Goal: Task Accomplishment & Management: Manage account settings

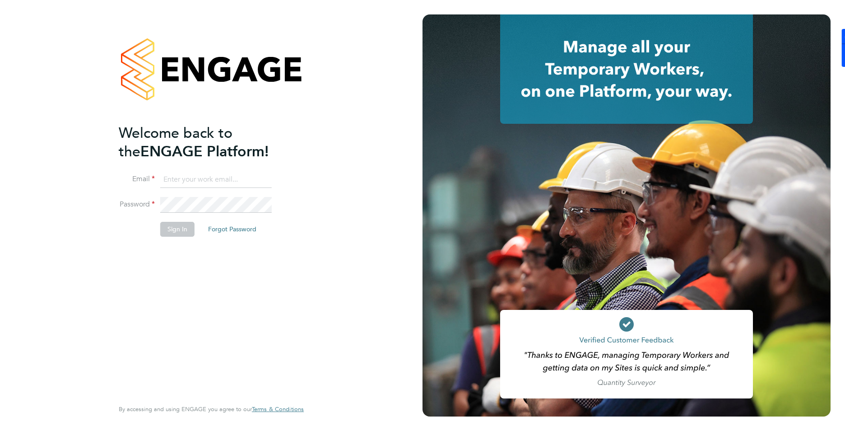
type input "charlie@ivyresourcegroup.com"
click at [169, 232] on button "Sign In" at bounding box center [177, 229] width 34 height 14
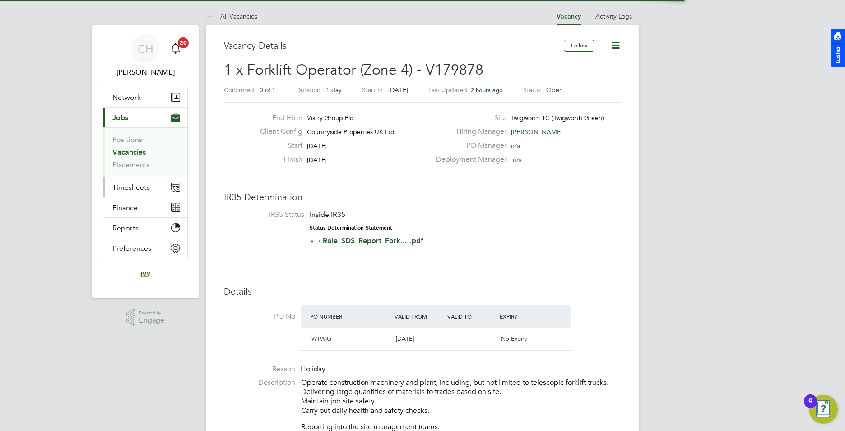
click at [144, 191] on button "Timesheets" at bounding box center [145, 187] width 84 height 20
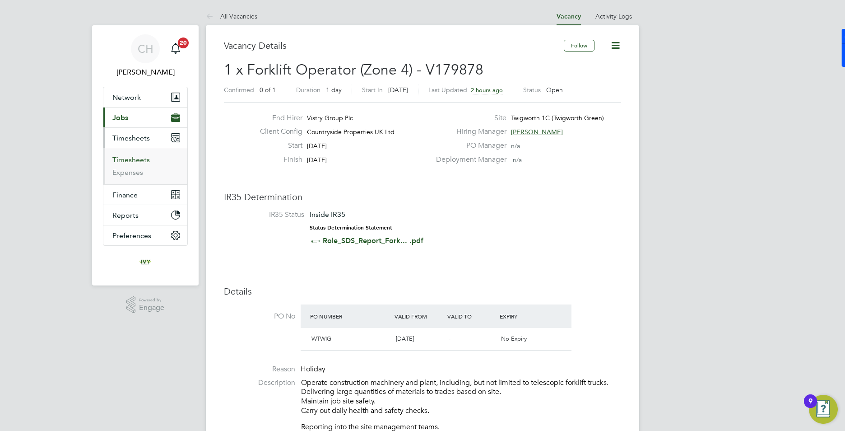
click at [142, 158] on link "Timesheets" at bounding box center [130, 159] width 37 height 9
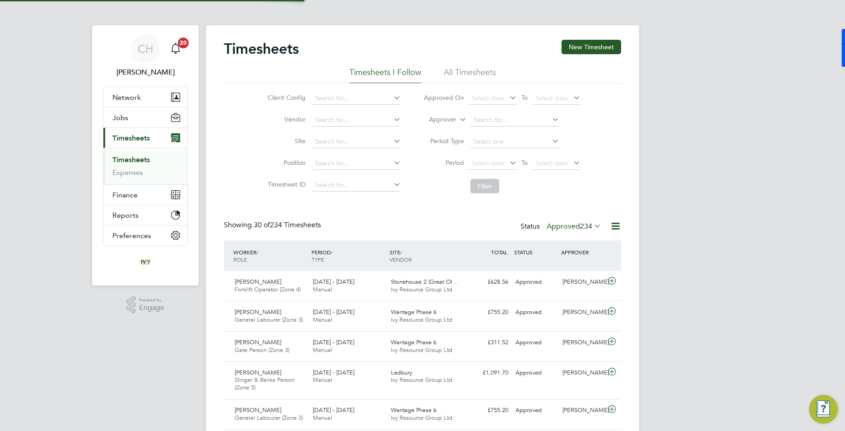
scroll to position [23, 79]
click at [505, 162] on span "Select date" at bounding box center [493, 164] width 48 height 12
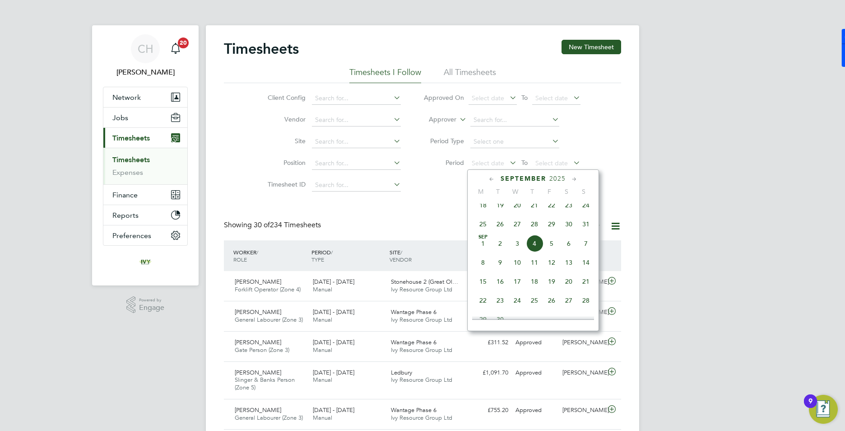
click at [485, 231] on span "25" at bounding box center [482, 223] width 17 height 17
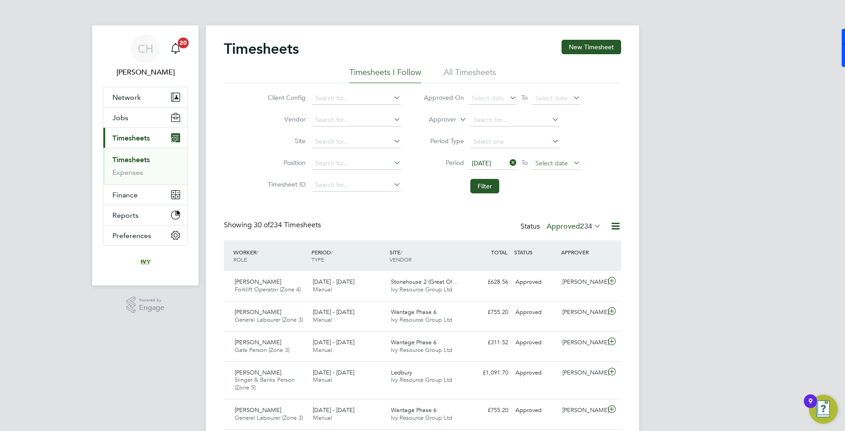
click at [566, 164] on span "Select date" at bounding box center [551, 163] width 32 height 8
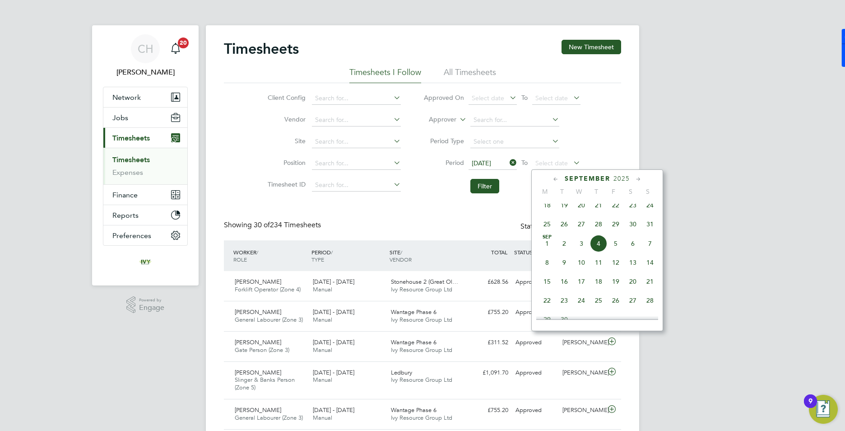
click at [647, 230] on span "31" at bounding box center [649, 223] width 17 height 17
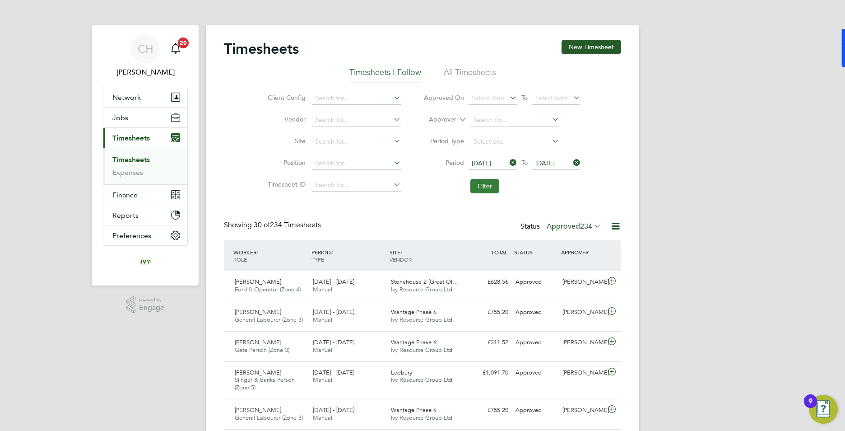
click at [489, 188] on button "Filter" at bounding box center [484, 186] width 29 height 14
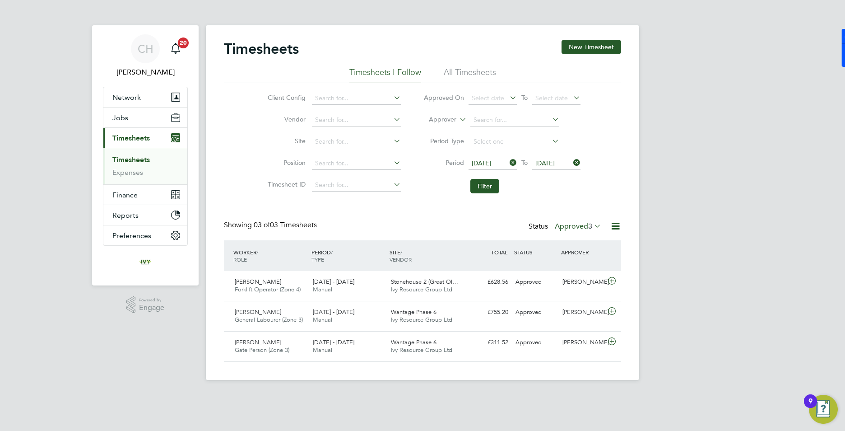
click at [582, 227] on label "Approved 3" at bounding box center [578, 226] width 46 height 9
click at [575, 244] on li "All" at bounding box center [577, 242] width 42 height 13
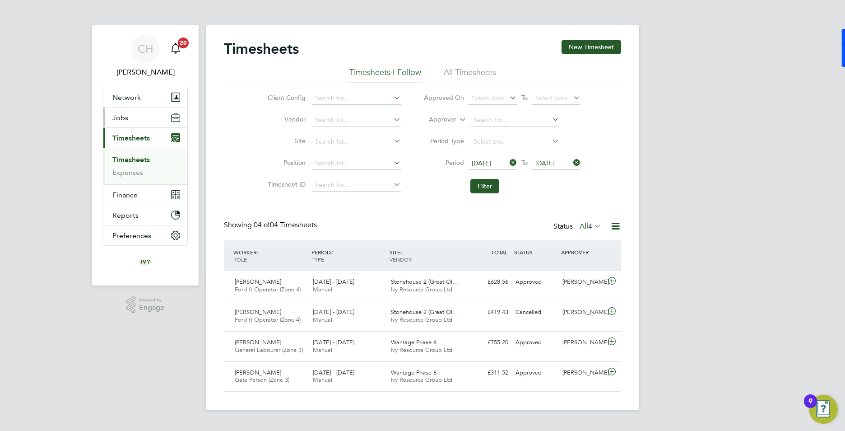
click at [126, 119] on span "Jobs" at bounding box center [120, 117] width 16 height 9
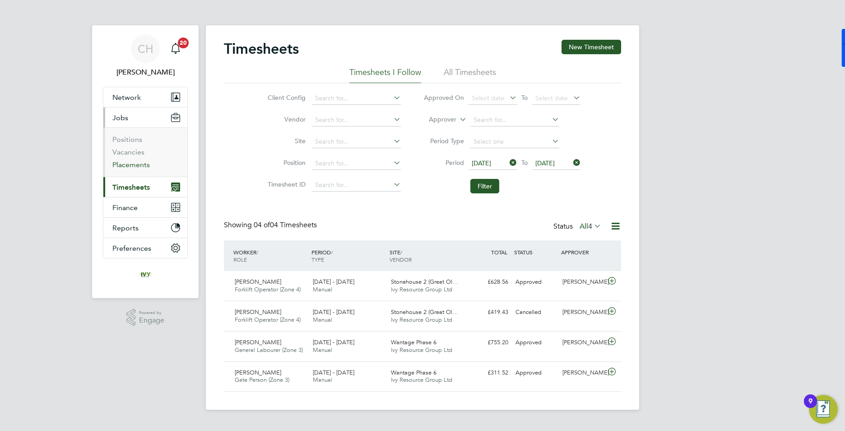
click at [131, 163] on link "Placements" at bounding box center [130, 164] width 37 height 9
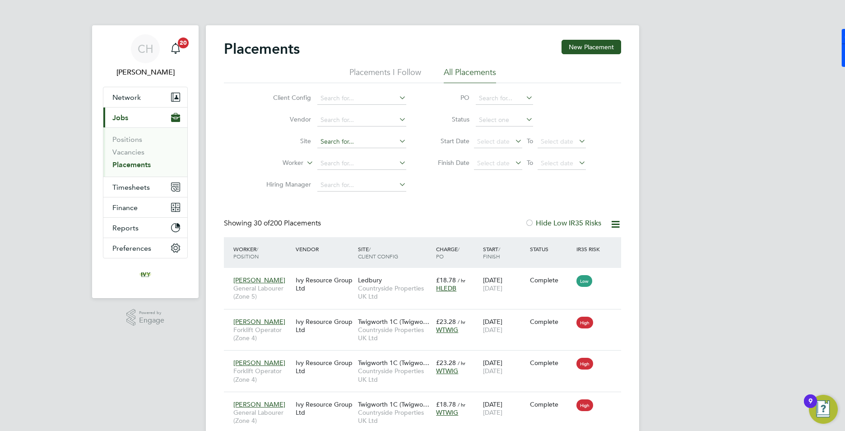
click at [380, 141] on input at bounding box center [361, 141] width 89 height 13
click at [376, 158] on li "Twigworth 1C (Twigworth Green)" at bounding box center [367, 154] width 101 height 12
type input "Twigworth 1C (Twigworth Green)"
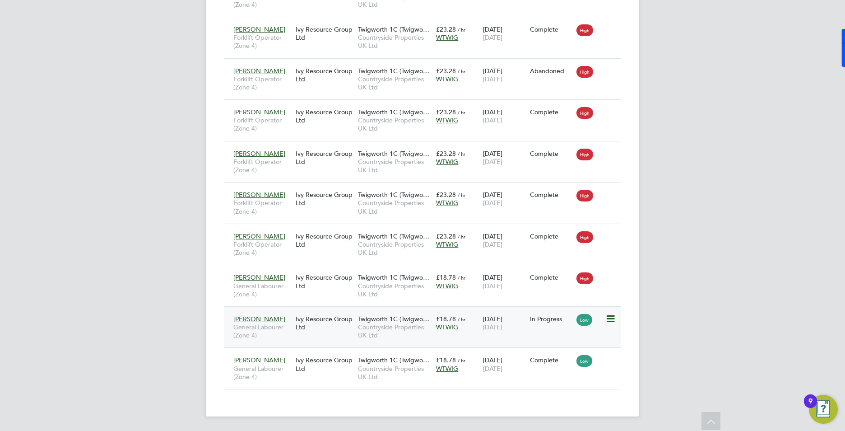
click at [561, 330] on div "Jamal Ahmed General Labourer (Zone 4) Ivy Resource Group Ltd Twigworth 1C (Twig…" at bounding box center [422, 327] width 397 height 42
click at [521, 321] on div "11 Aug 2025 12 Sep 2025" at bounding box center [504, 322] width 47 height 25
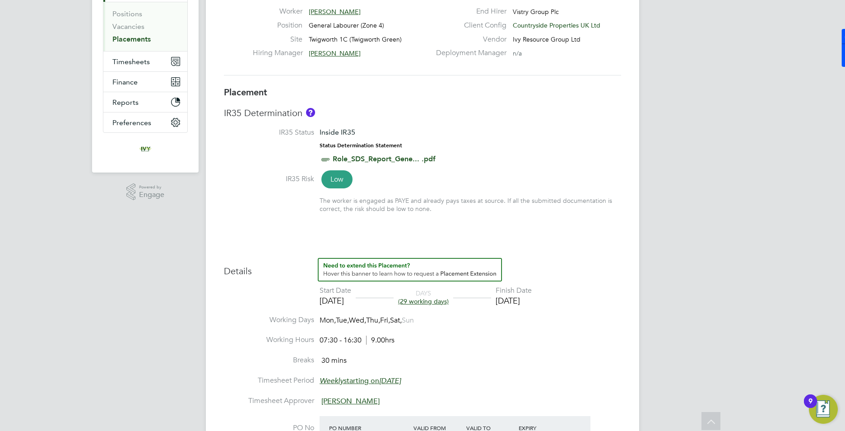
scroll to position [49, 0]
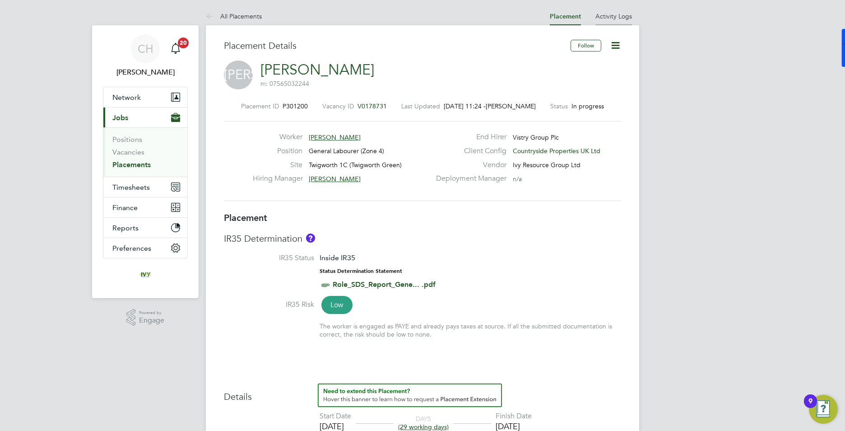
click at [620, 14] on link "Activity Logs" at bounding box center [613, 16] width 37 height 8
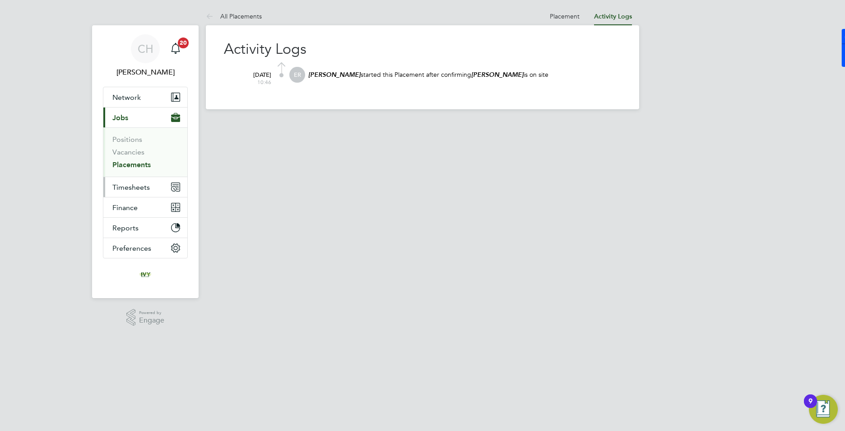
click at [139, 188] on span "Timesheets" at bounding box center [130, 187] width 37 height 9
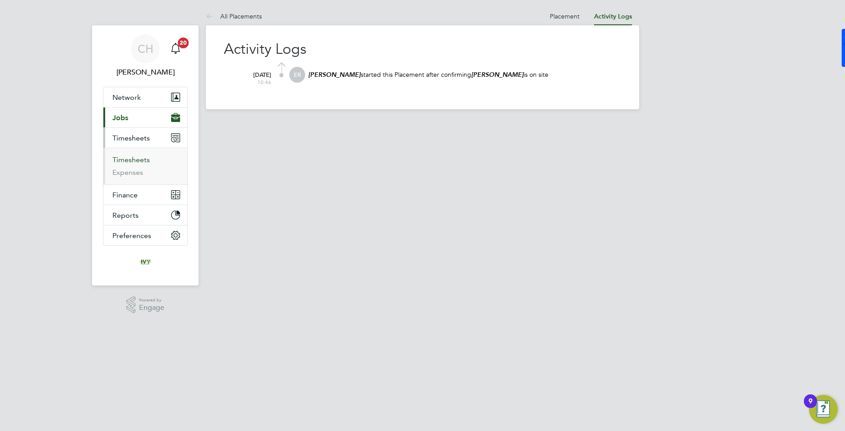
click at [132, 162] on link "Timesheets" at bounding box center [130, 159] width 37 height 9
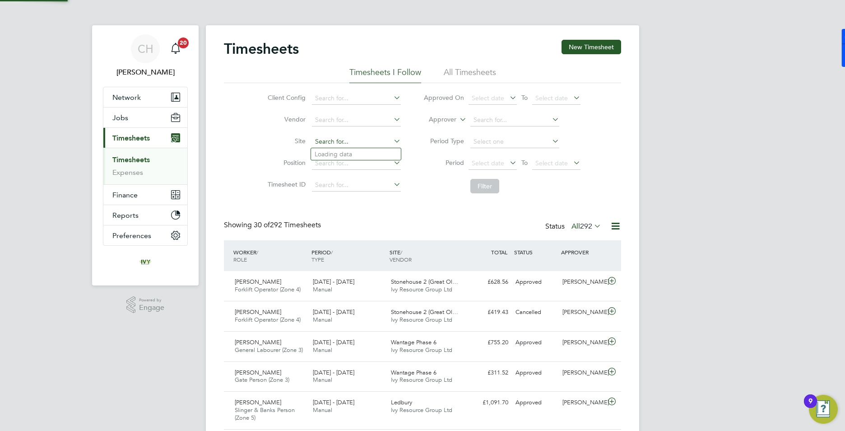
click at [365, 141] on input at bounding box center [356, 141] width 89 height 13
click at [357, 156] on li "Tw igworth 1C (Twigworth Green)" at bounding box center [362, 154] width 102 height 12
type input "Twigworth 1C (Twigworth Green)"
click at [481, 186] on button "Filter" at bounding box center [484, 186] width 29 height 14
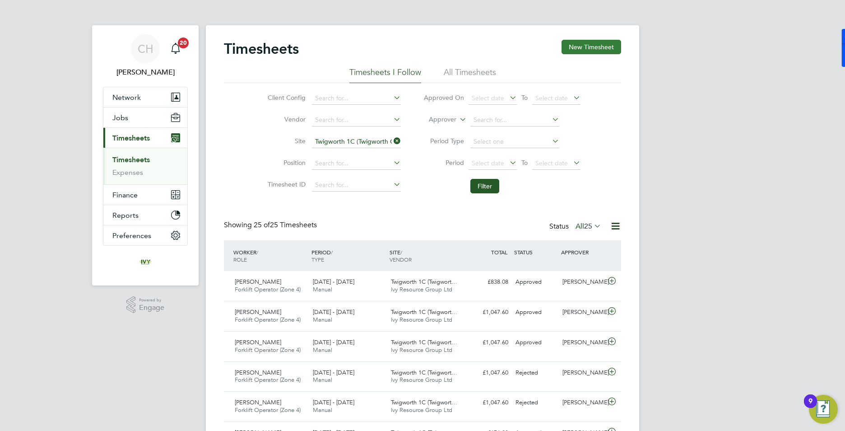
click at [587, 53] on button "New Timesheet" at bounding box center [592, 47] width 60 height 14
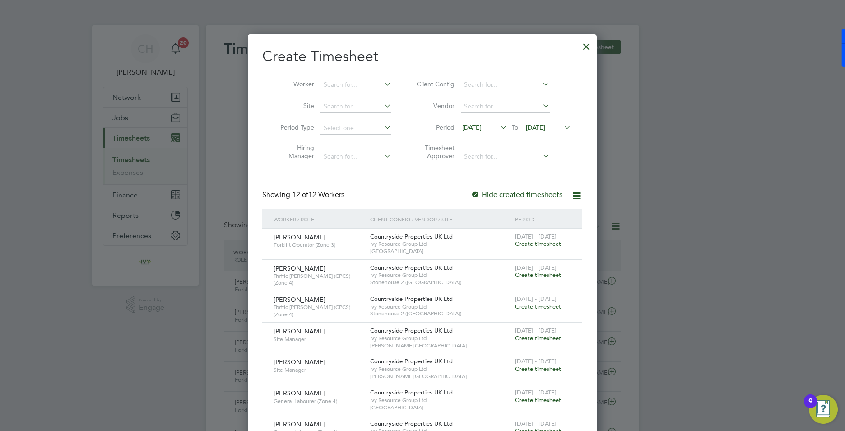
click at [482, 130] on span "21 Aug 2025" at bounding box center [471, 127] width 19 height 8
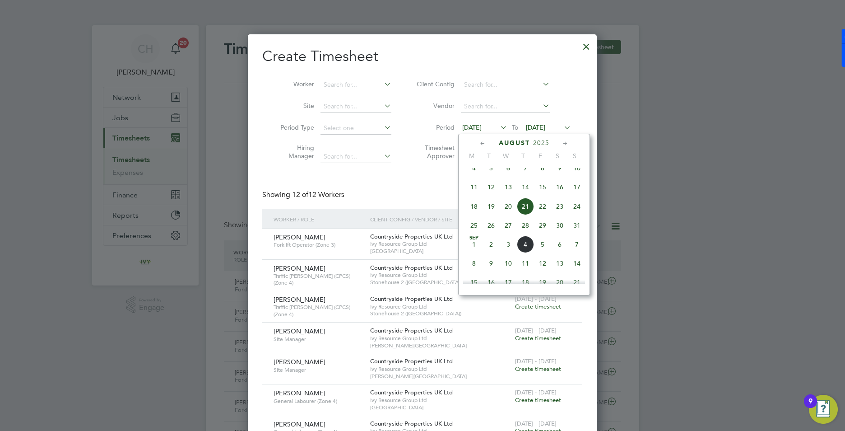
click at [472, 230] on span "25" at bounding box center [473, 225] width 17 height 17
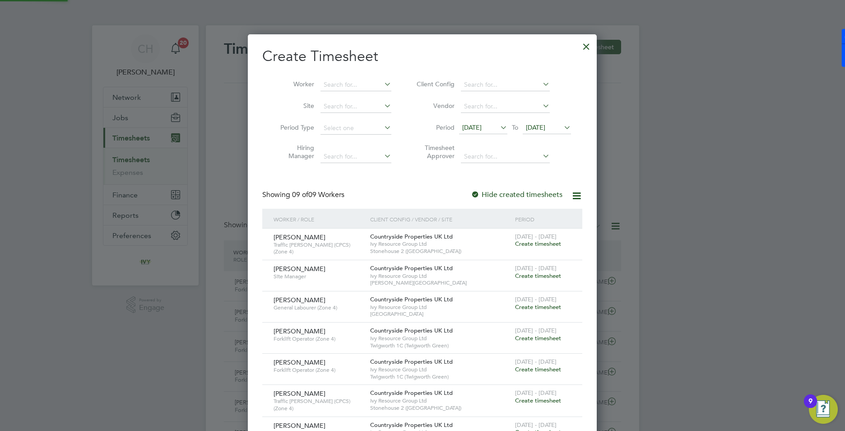
click at [545, 124] on span "28 Aug 2025" at bounding box center [535, 127] width 19 height 8
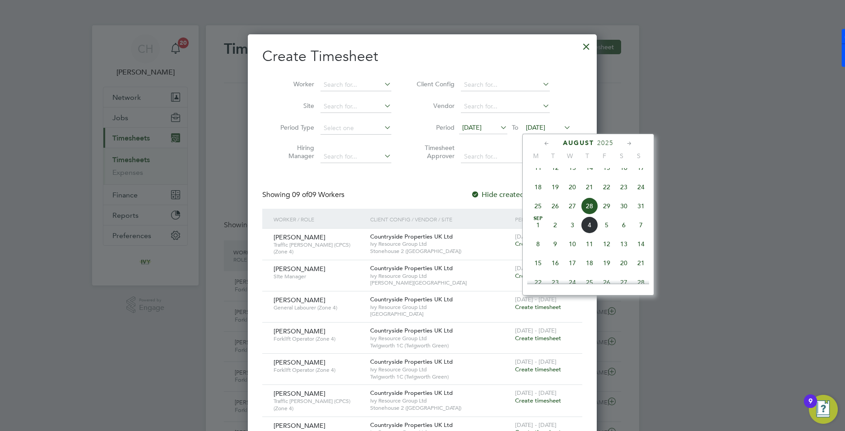
click at [640, 214] on span "31" at bounding box center [640, 205] width 17 height 17
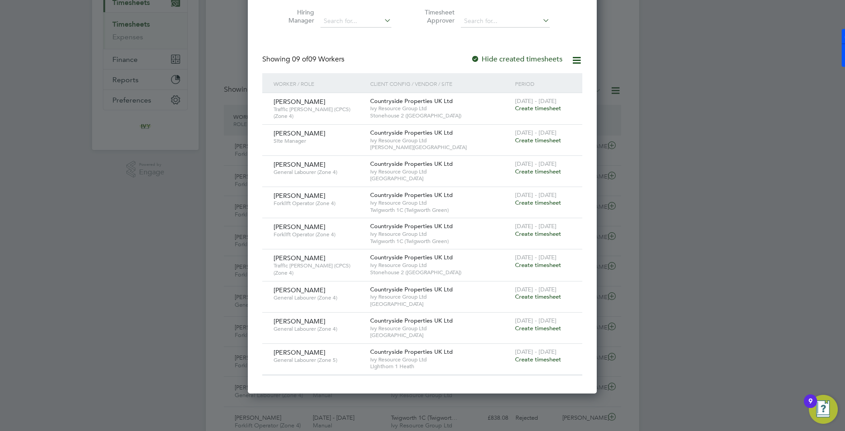
click at [474, 57] on div at bounding box center [475, 59] width 9 height 9
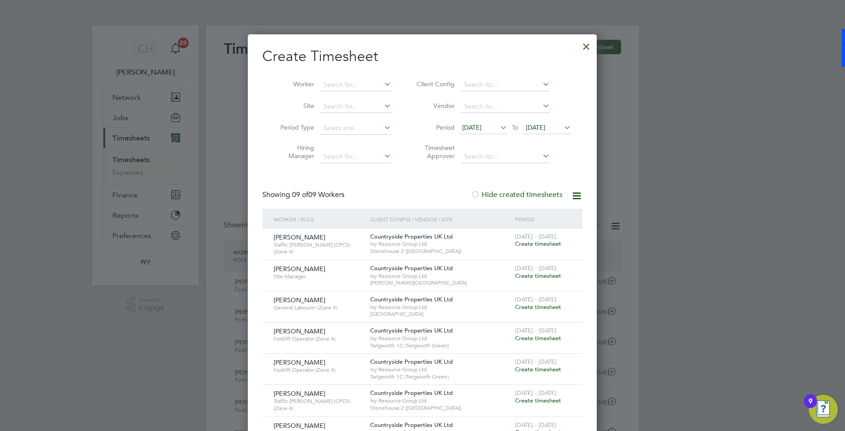
click at [585, 45] on div at bounding box center [586, 44] width 16 height 16
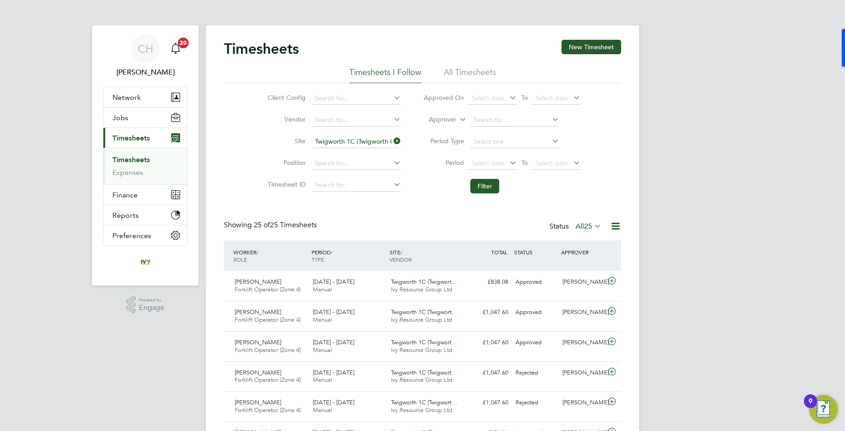
click at [135, 158] on link "Timesheets" at bounding box center [130, 159] width 37 height 9
click at [392, 140] on icon at bounding box center [392, 141] width 0 height 13
click at [581, 225] on label "All 25" at bounding box center [589, 226] width 26 height 9
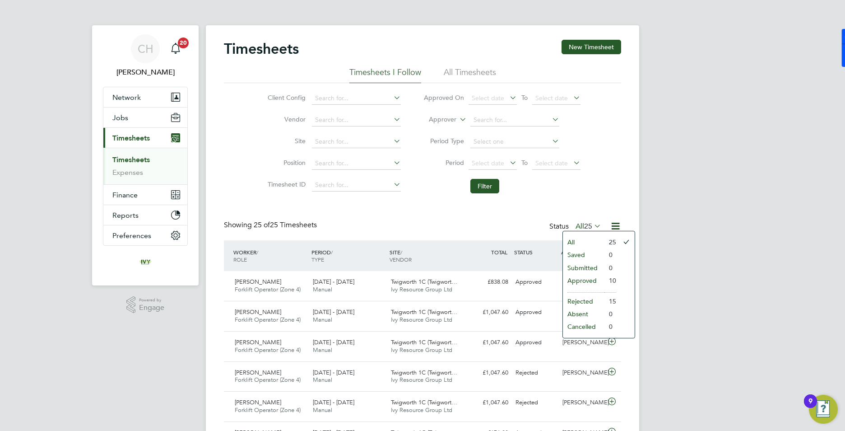
click at [580, 239] on li "All" at bounding box center [584, 242] width 42 height 13
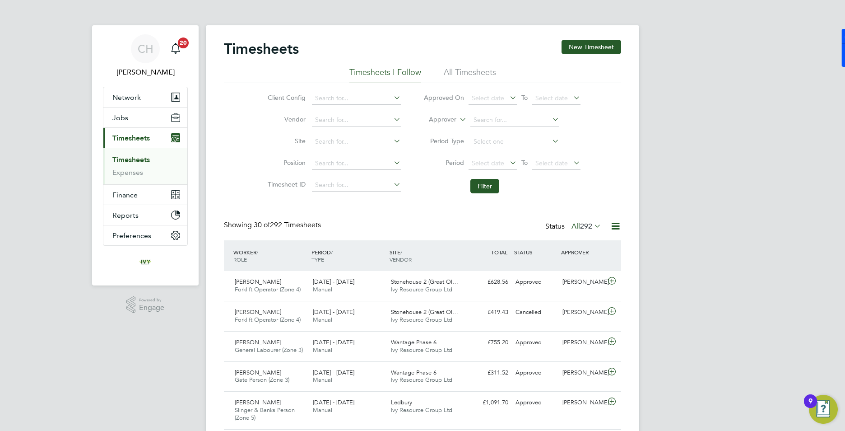
click at [473, 73] on li "All Timesheets" at bounding box center [470, 75] width 52 height 16
click at [340, 140] on input at bounding box center [356, 141] width 89 height 13
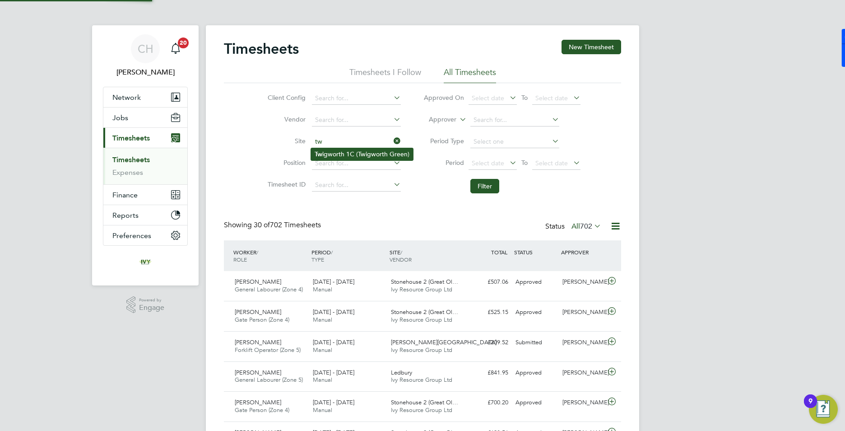
click at [343, 153] on li "Tw igworth 1C (Twigworth Green)" at bounding box center [362, 154] width 102 height 12
type input "Twigworth 1C (Twigworth Green)"
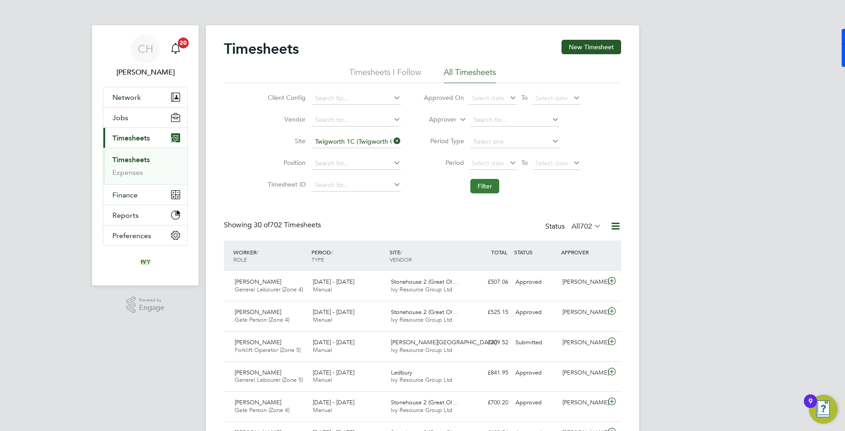
click at [478, 190] on button "Filter" at bounding box center [484, 186] width 29 height 14
click at [558, 282] on div "Approved" at bounding box center [535, 281] width 47 height 15
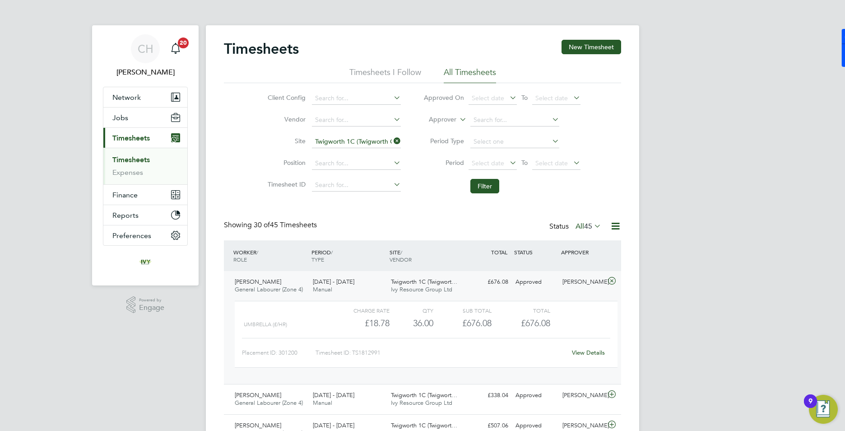
click at [594, 355] on link "View Details" at bounding box center [588, 352] width 33 height 8
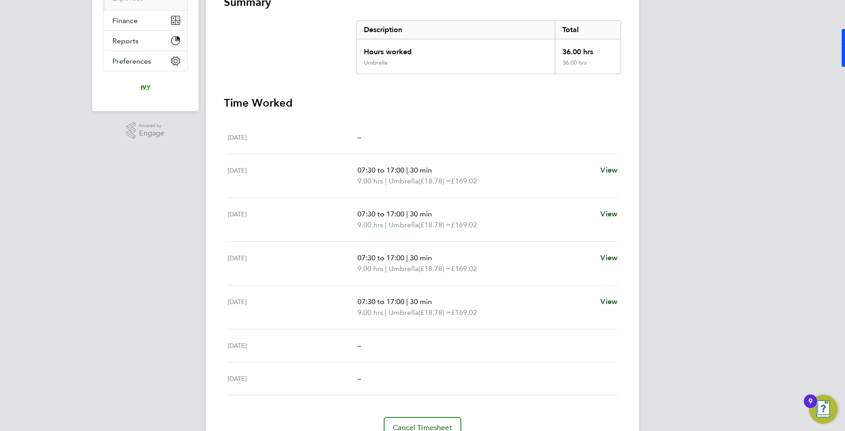
scroll to position [181, 0]
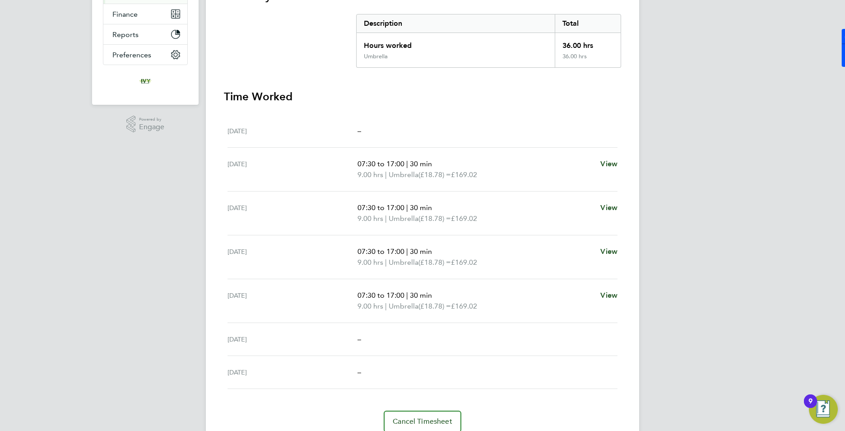
drag, startPoint x: 436, startPoint y: 162, endPoint x: 359, endPoint y: 161, distance: 77.2
click at [359, 161] on p "07:30 to 17:00 | 30 min" at bounding box center [475, 163] width 236 height 11
drag, startPoint x: 359, startPoint y: 161, endPoint x: 452, endPoint y: 135, distance: 96.9
click at [452, 135] on div "–" at bounding box center [487, 130] width 260 height 11
click at [355, 132] on div "[DATE]" at bounding box center [292, 130] width 130 height 11
